Goal: Information Seeking & Learning: Compare options

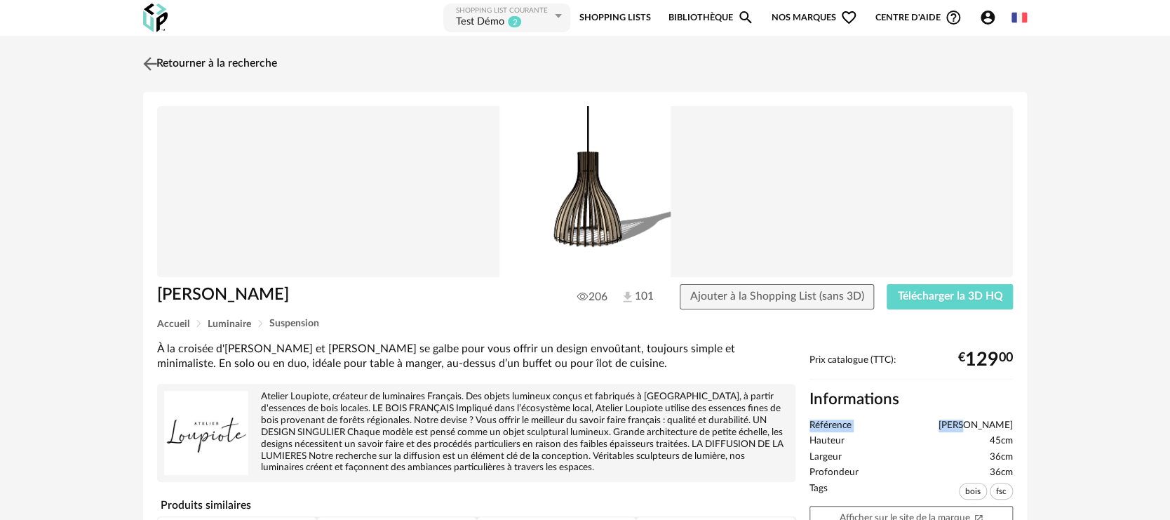
click at [191, 58] on link "Retourner à la recherche" at bounding box center [208, 63] width 137 height 31
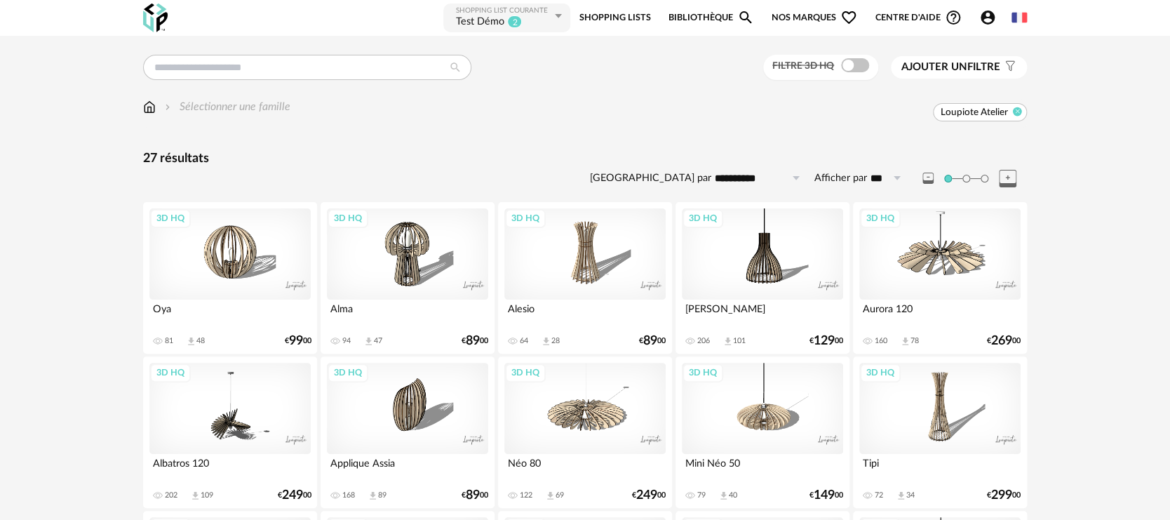
click at [1018, 111] on icon at bounding box center [1017, 111] width 9 height 9
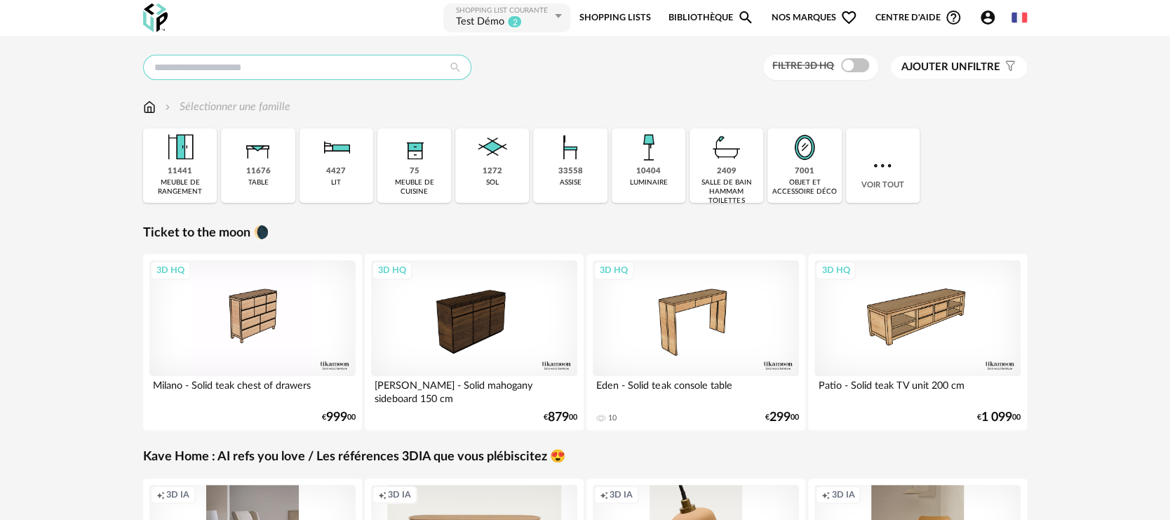
click at [223, 73] on input "text" at bounding box center [307, 67] width 328 height 25
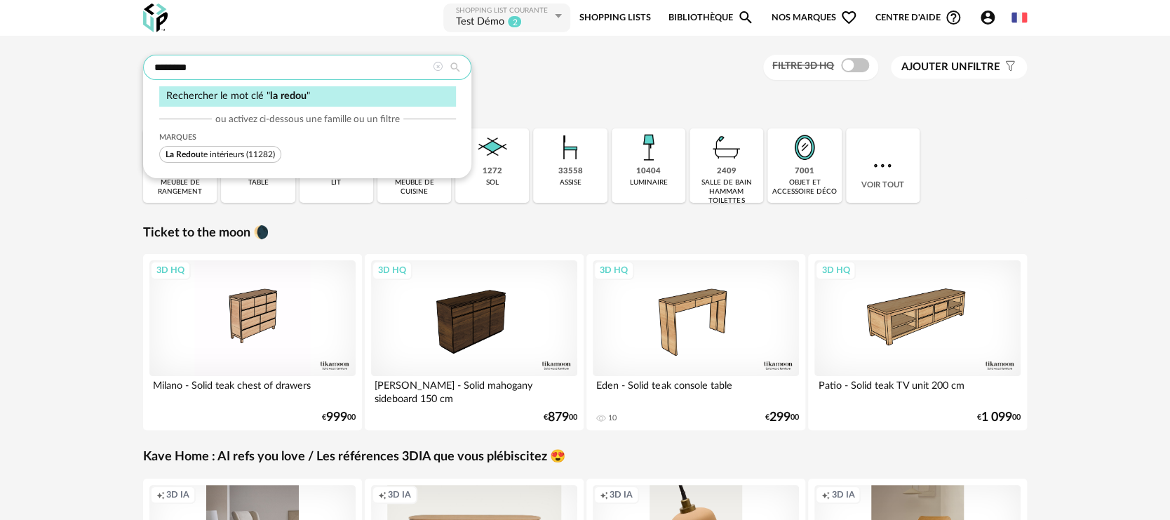
type input "********"
click at [188, 158] on span "La Redou" at bounding box center [182, 154] width 35 height 8
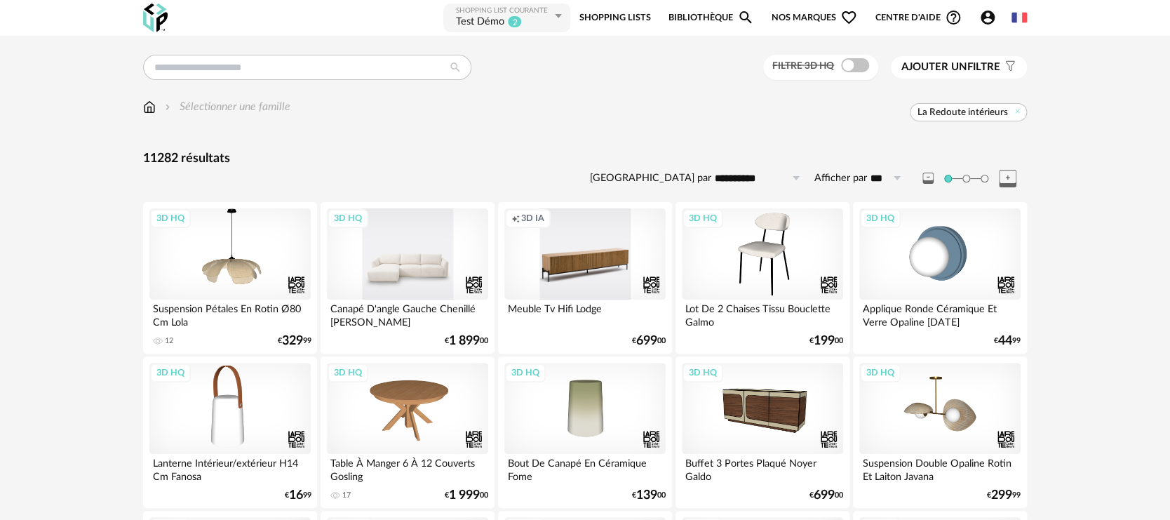
click at [452, 268] on div "3D HQ" at bounding box center [407, 253] width 161 height 91
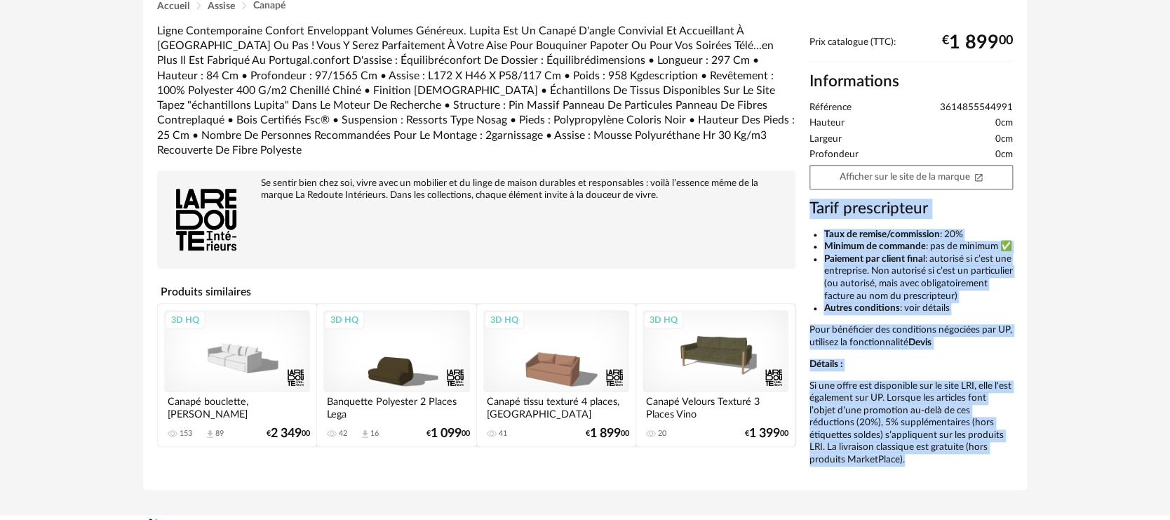
scroll to position [411, 0]
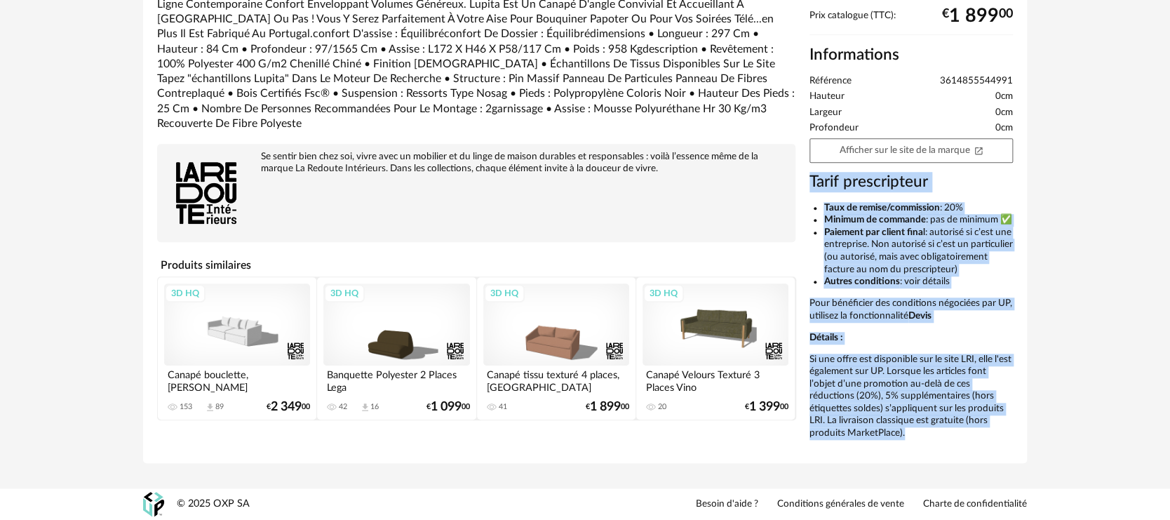
drag, startPoint x: 807, startPoint y: 248, endPoint x: 965, endPoint y: 435, distance: 244.3
click at [965, 435] on div "Prix catalogue (TTC): € 1 899 00 Informations Référence 3614855544991 Hauteur 0…" at bounding box center [910, 229] width 217 height 439
copy div "Tarif prescripteur Taux de remise/commission : 20% Minimum de commande : pas de…"
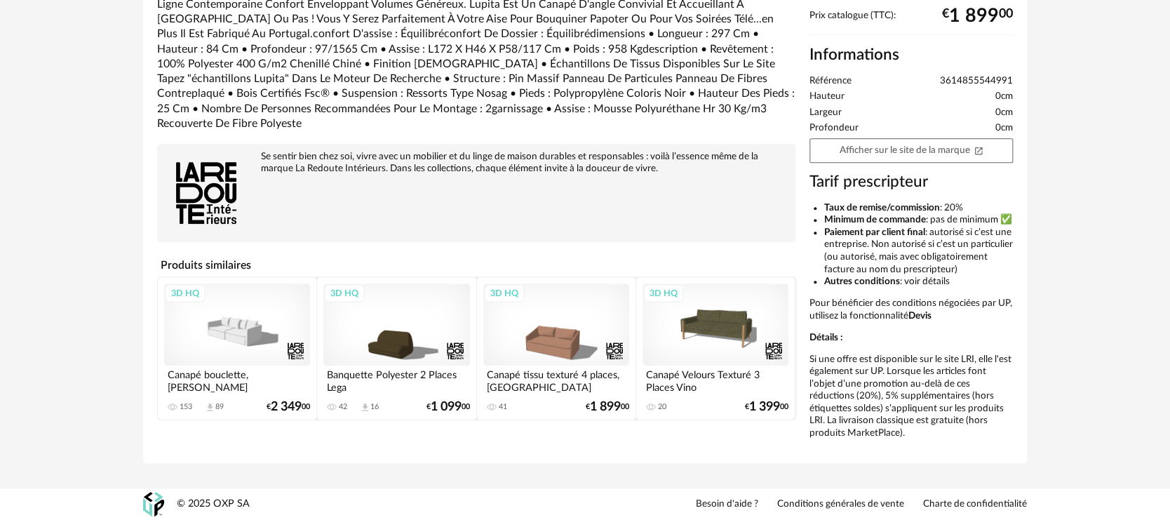
click at [72, 300] on div "Retourner à la recherche Canapé D'angle Gauche Chenillé Chiné Lupita Canapé D'a…" at bounding box center [585, 58] width 1170 height 862
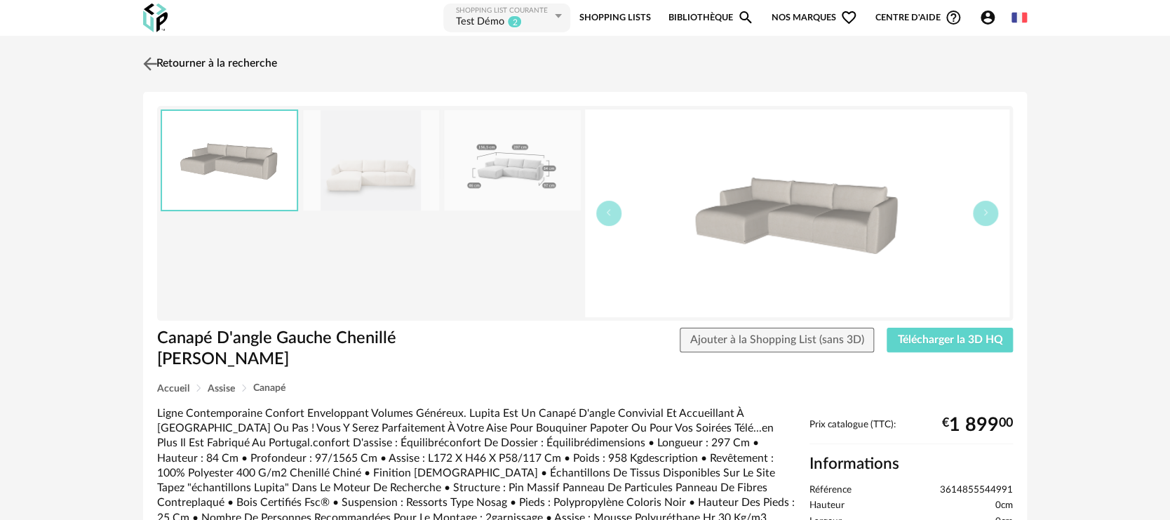
click at [149, 60] on img at bounding box center [150, 63] width 20 height 20
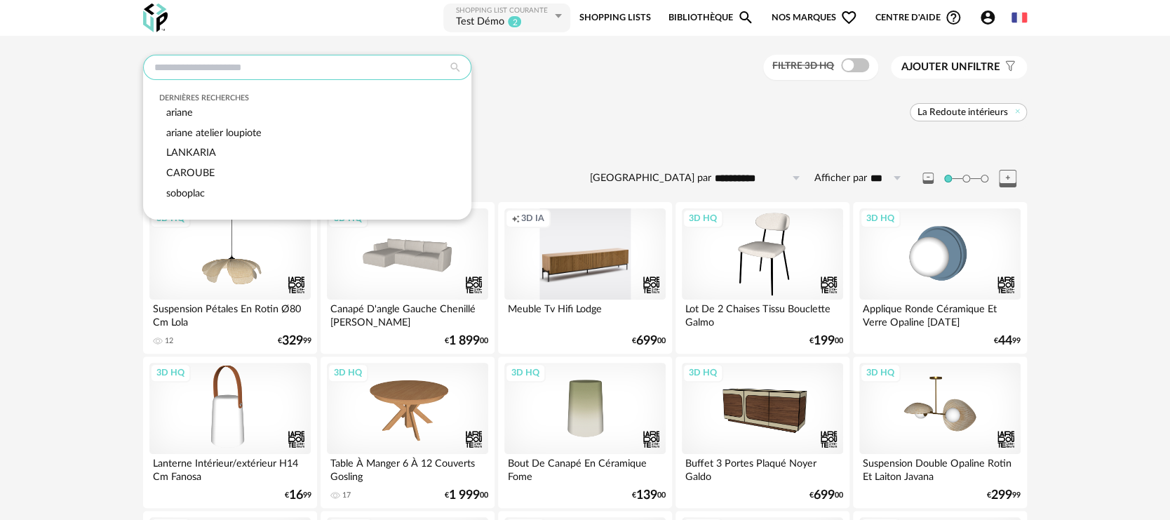
click at [163, 69] on input "text" at bounding box center [307, 67] width 328 height 25
click at [1019, 112] on icon at bounding box center [1017, 111] width 9 height 9
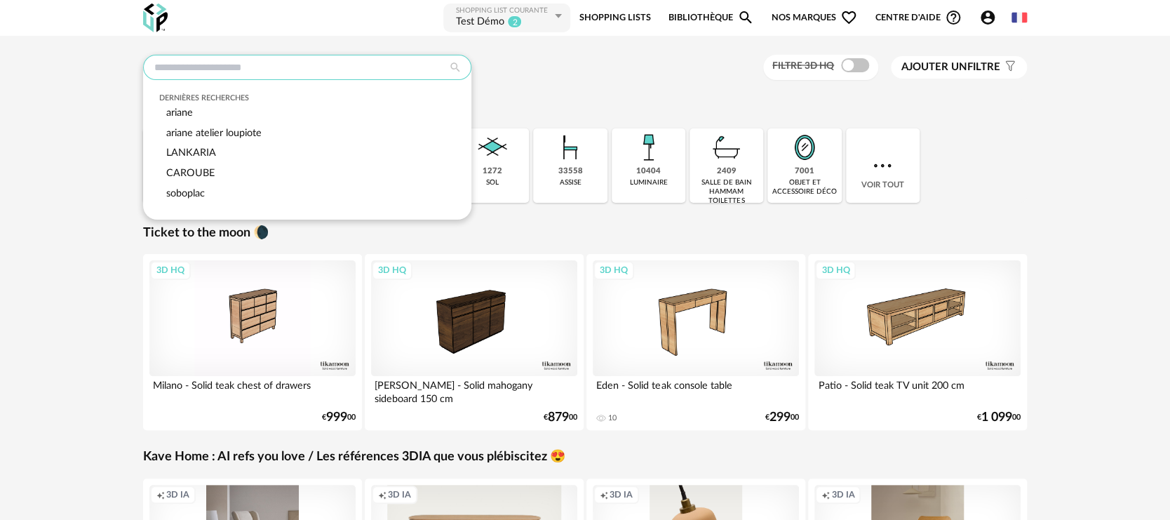
click at [262, 69] on input "text" at bounding box center [307, 67] width 328 height 25
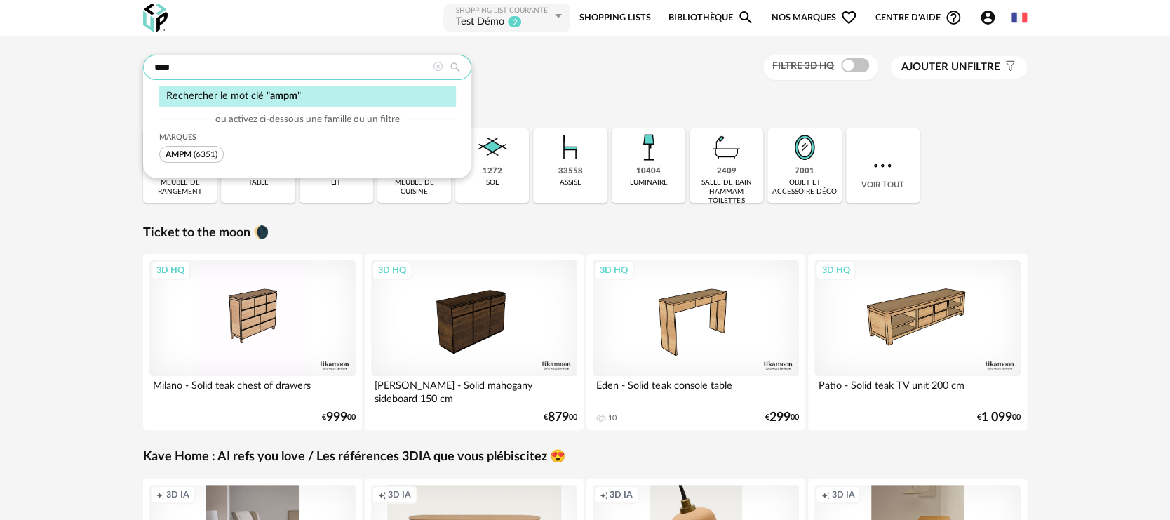
type input "****"
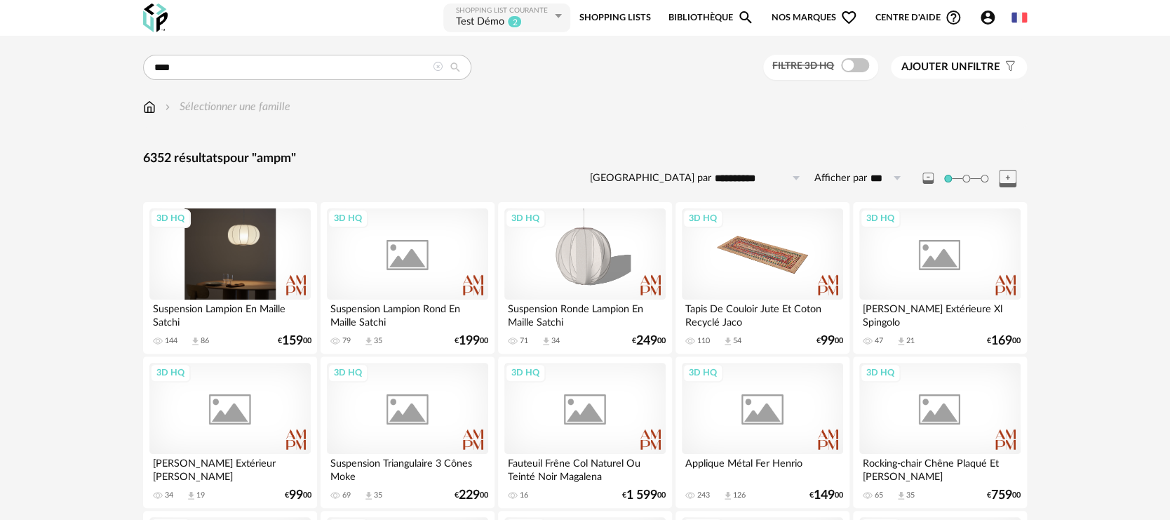
click at [238, 261] on div "3D HQ" at bounding box center [229, 253] width 161 height 91
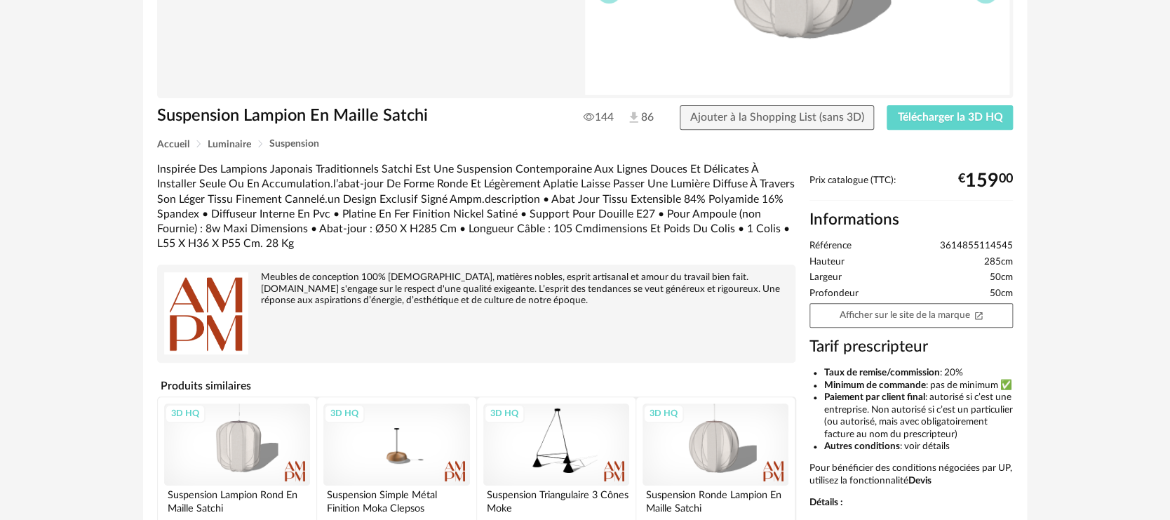
scroll to position [411, 0]
